Goal: Information Seeking & Learning: Check status

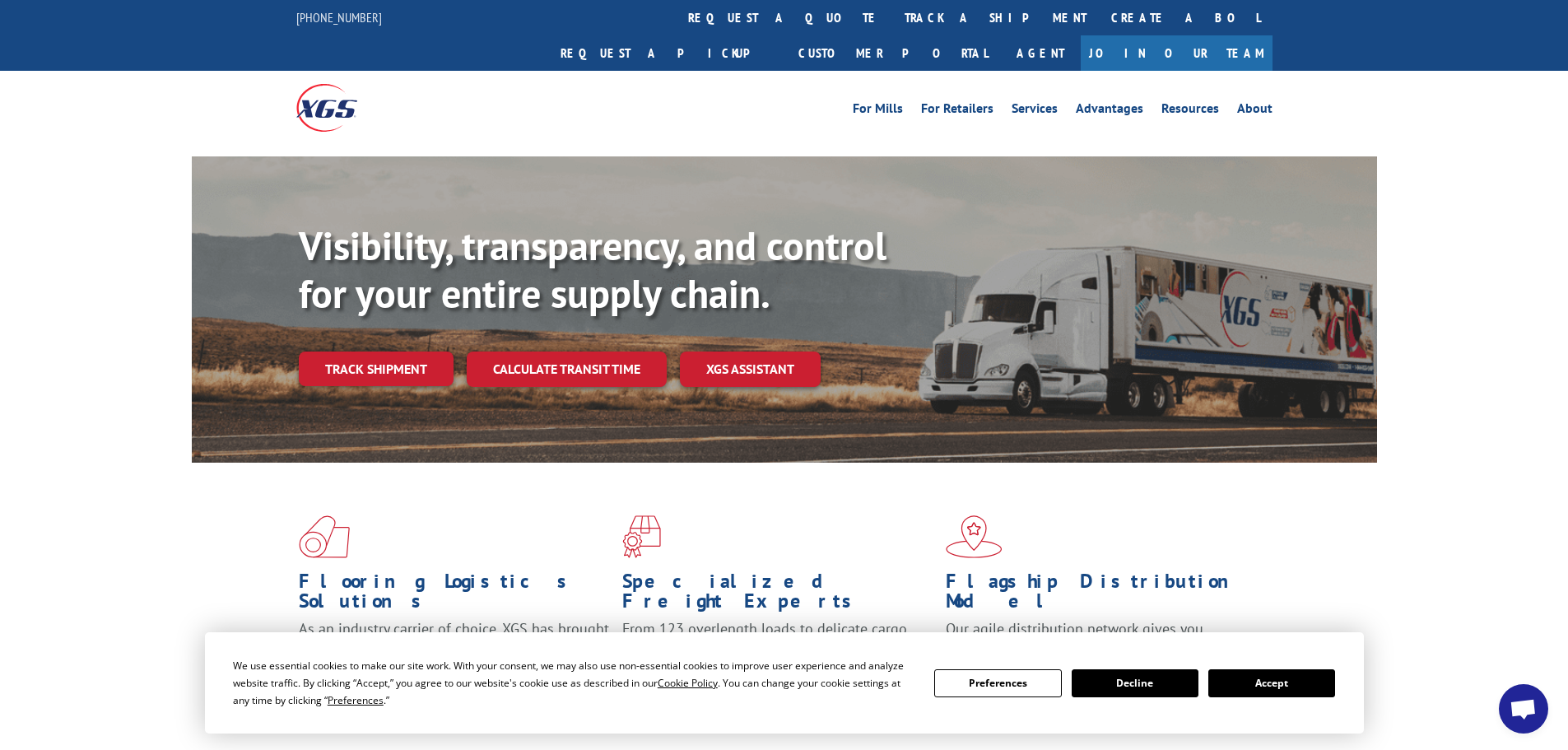
click at [892, 18] on link "track a shipment" at bounding box center [995, 17] width 207 height 35
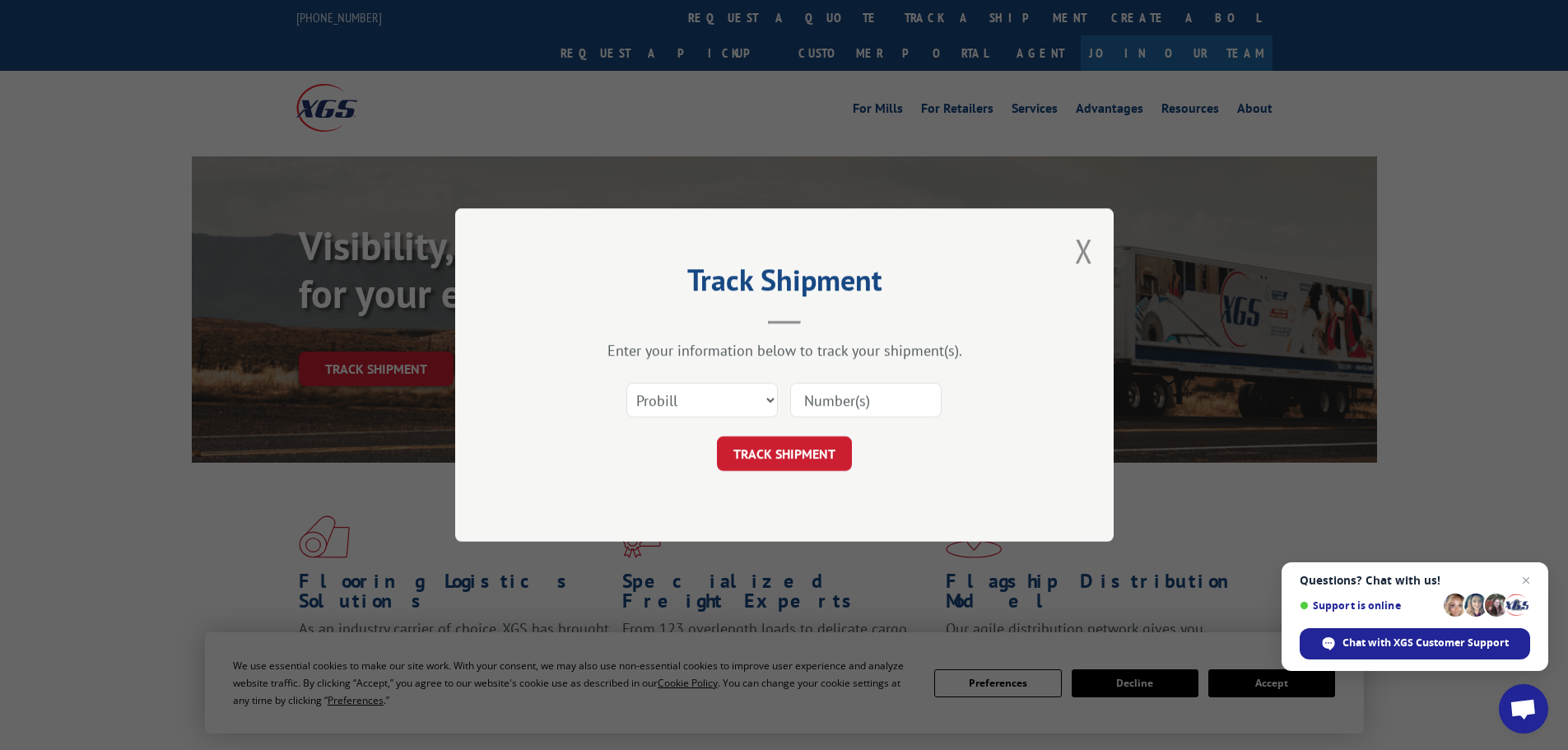
click at [838, 399] on input at bounding box center [865, 400] width 151 height 34
paste input "17606518"
type input "17606518"
click at [766, 452] on button "TRACK SHIPMENT" at bounding box center [784, 453] width 135 height 34
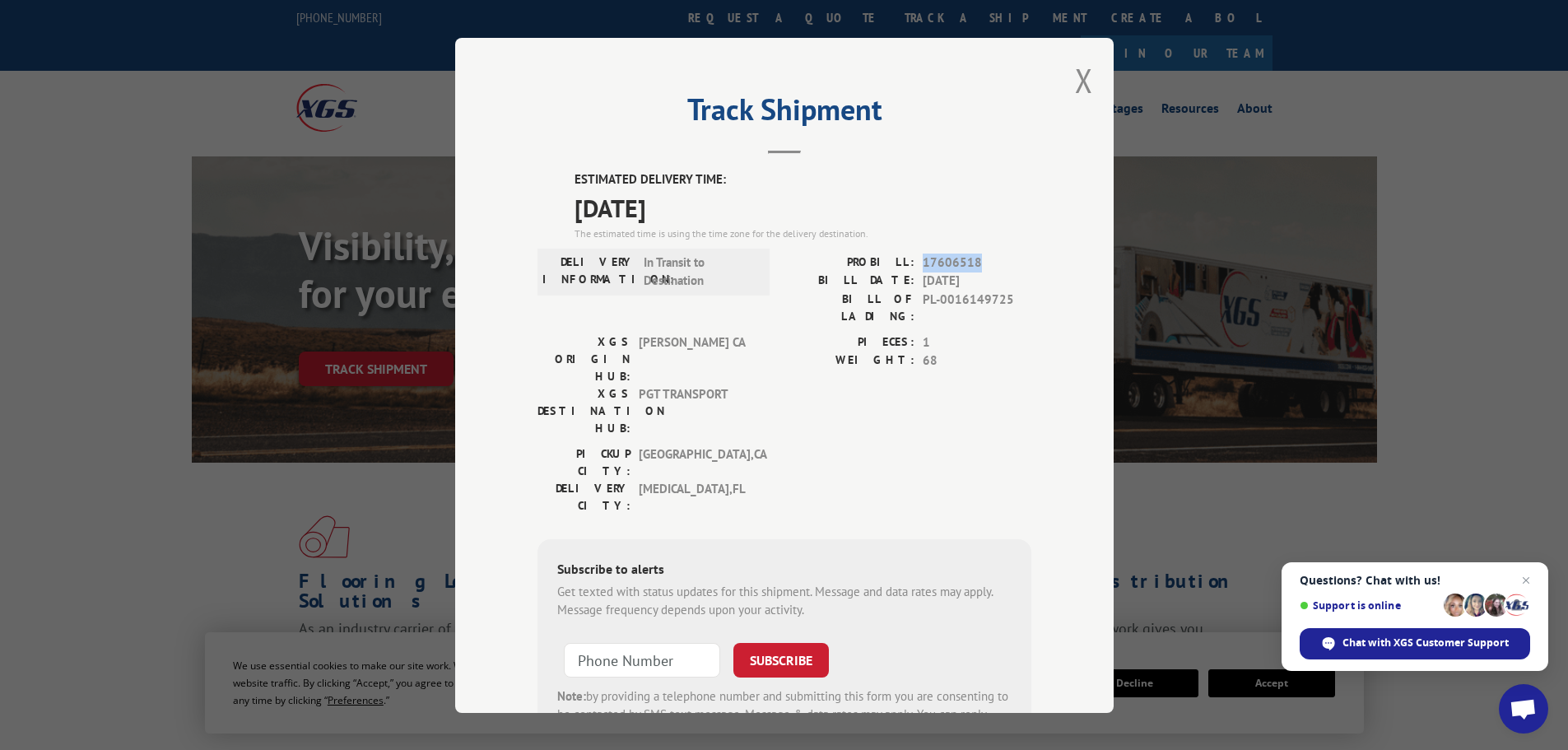
drag, startPoint x: 915, startPoint y: 261, endPoint x: 991, endPoint y: 259, distance: 76.0
click at [991, 259] on div "PROBILL: 17606518" at bounding box center [907, 262] width 247 height 19
copy span "17606518"
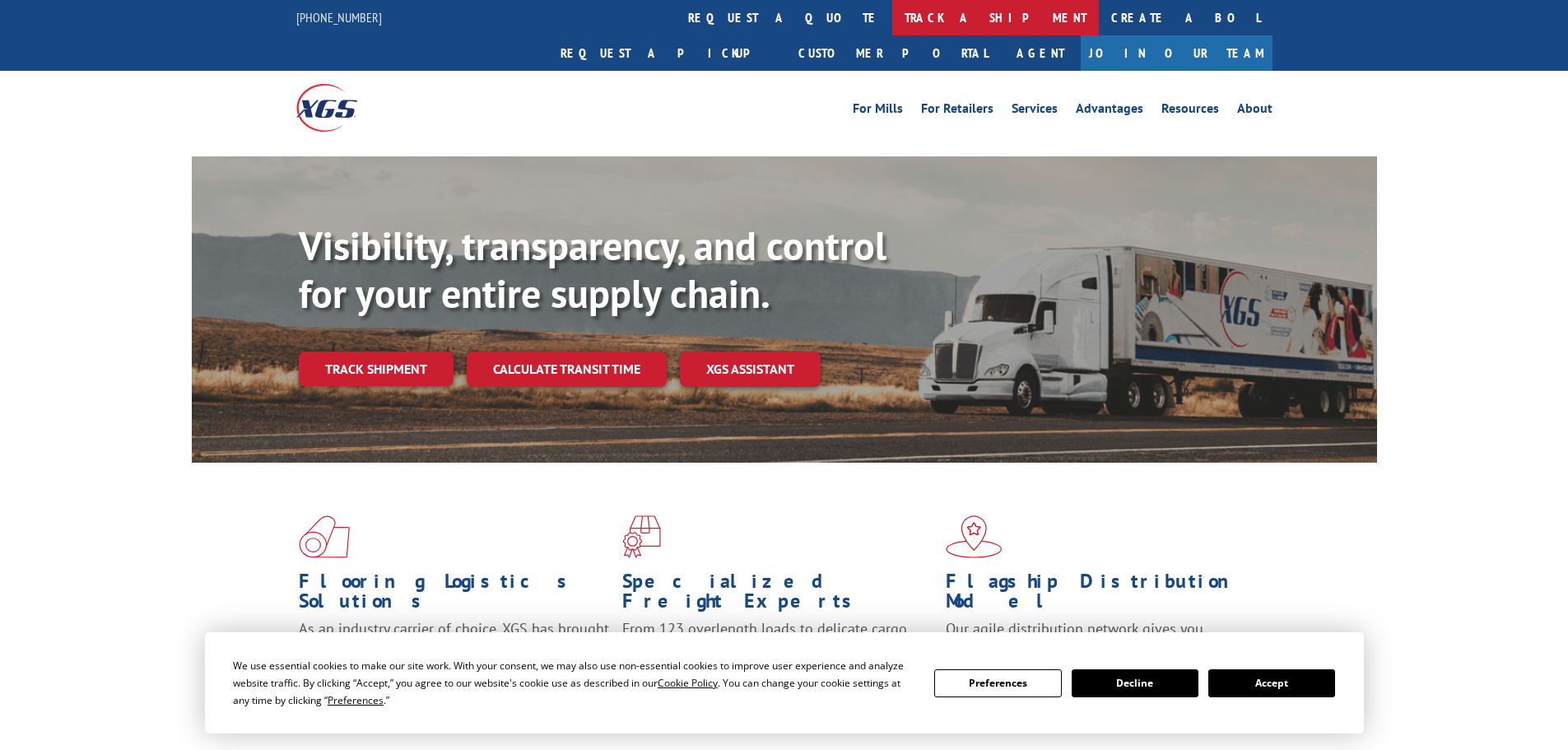
click at [892, 9] on link "track a shipment" at bounding box center [995, 17] width 207 height 35
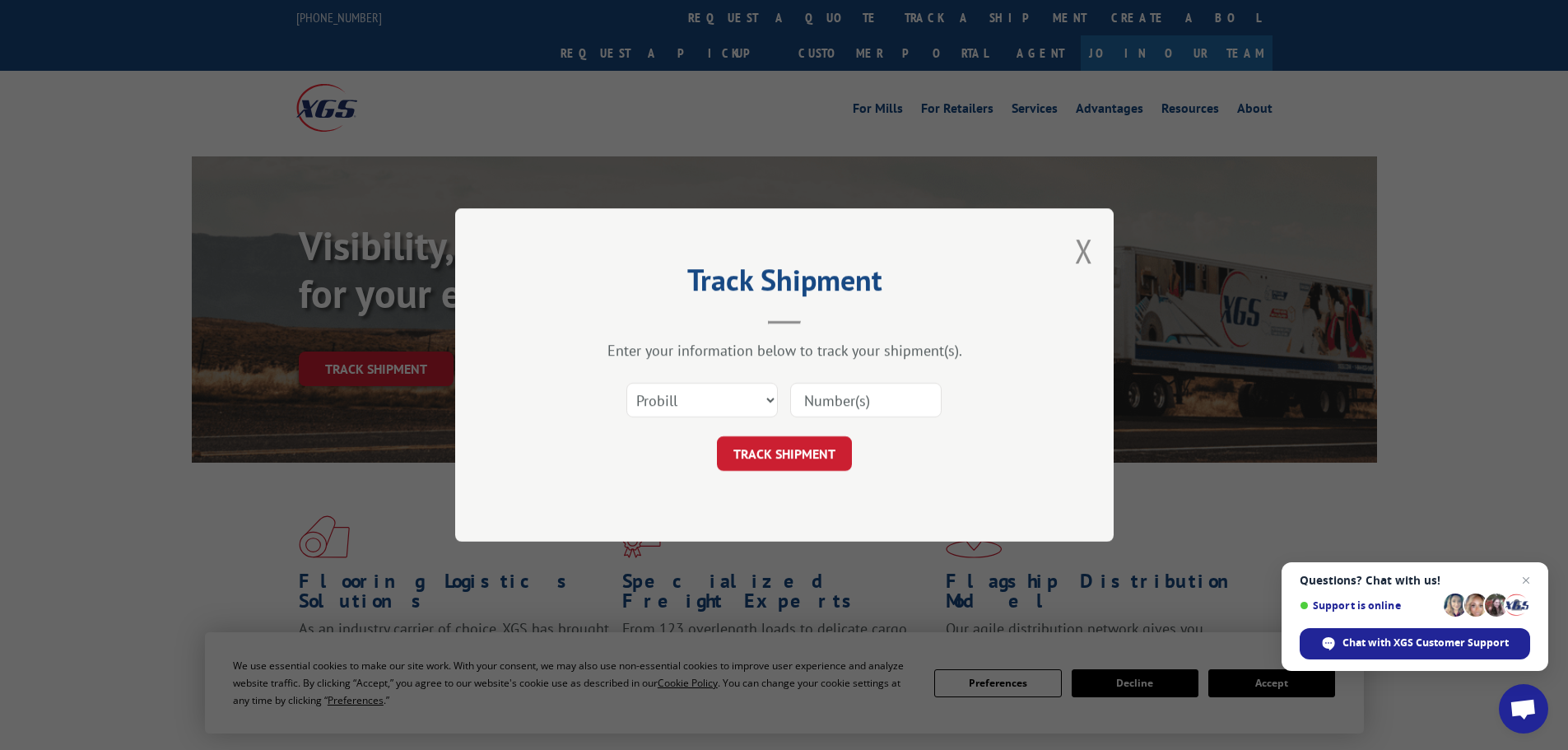
click at [834, 396] on input at bounding box center [865, 400] width 151 height 34
paste input "17592040"
type input "17592040"
click button "TRACK SHIPMENT" at bounding box center [784, 453] width 135 height 34
